Goal: Information Seeking & Learning: Learn about a topic

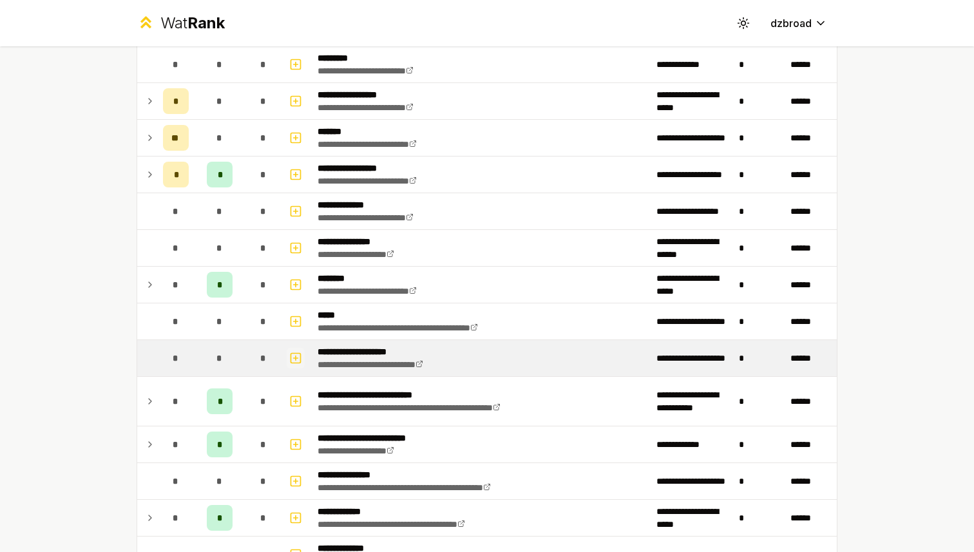
scroll to position [157, 0]
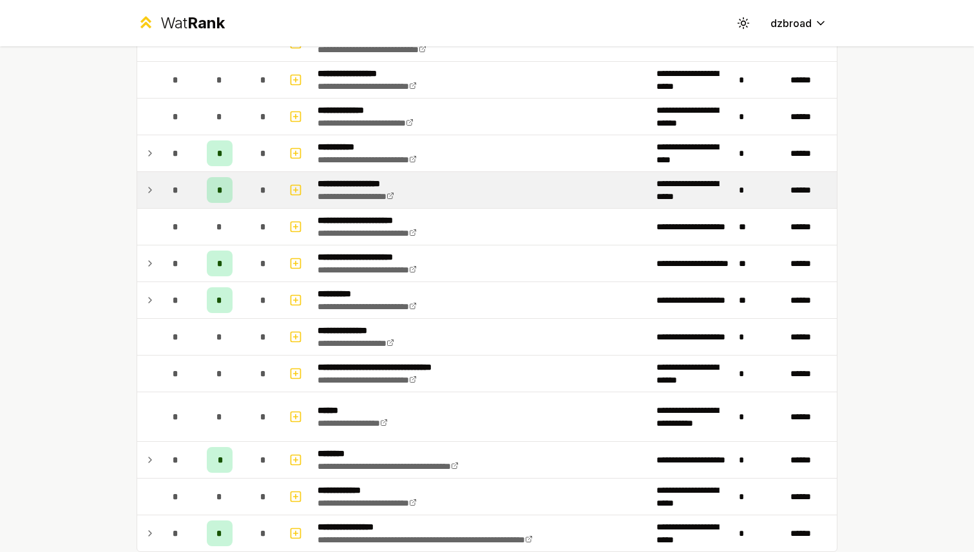
scroll to position [1502, 0]
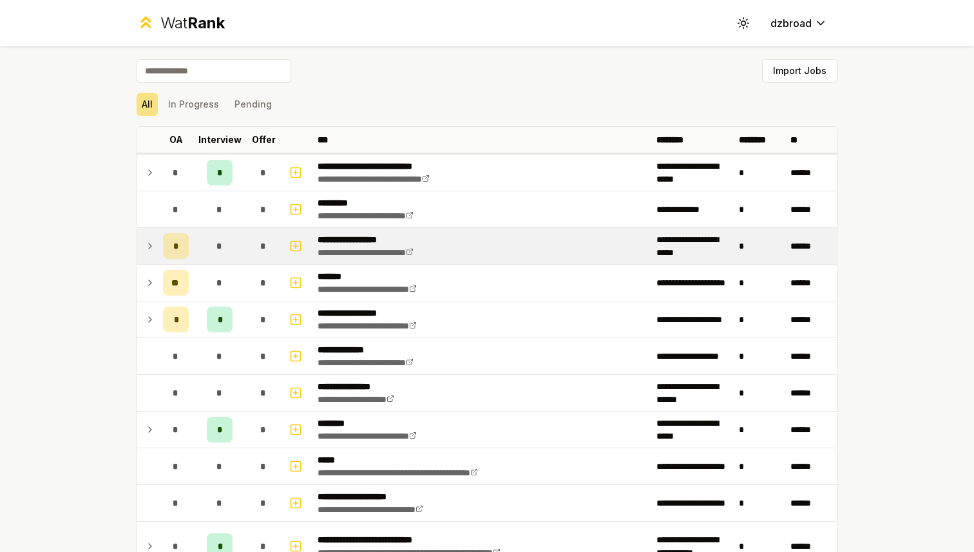
click at [146, 249] on icon at bounding box center [150, 245] width 10 height 15
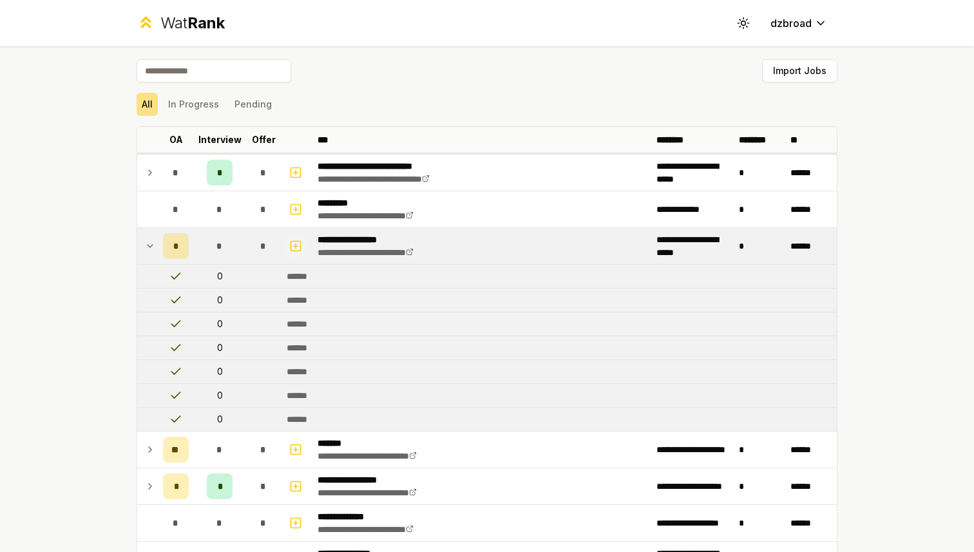
click at [292, 248] on icon "button" at bounding box center [295, 245] width 13 height 15
click at [148, 249] on icon at bounding box center [150, 245] width 10 height 15
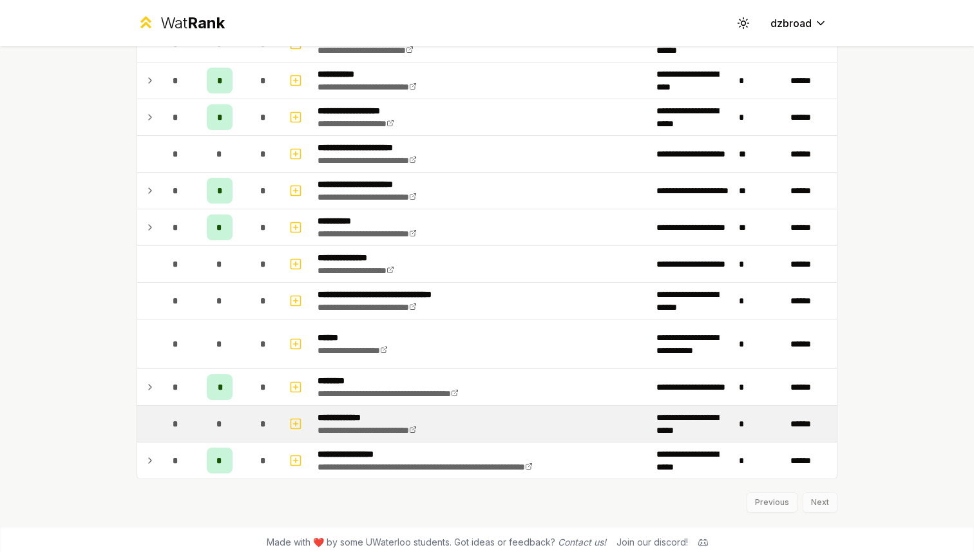
scroll to position [1574, 0]
